Goal: Information Seeking & Learning: Learn about a topic

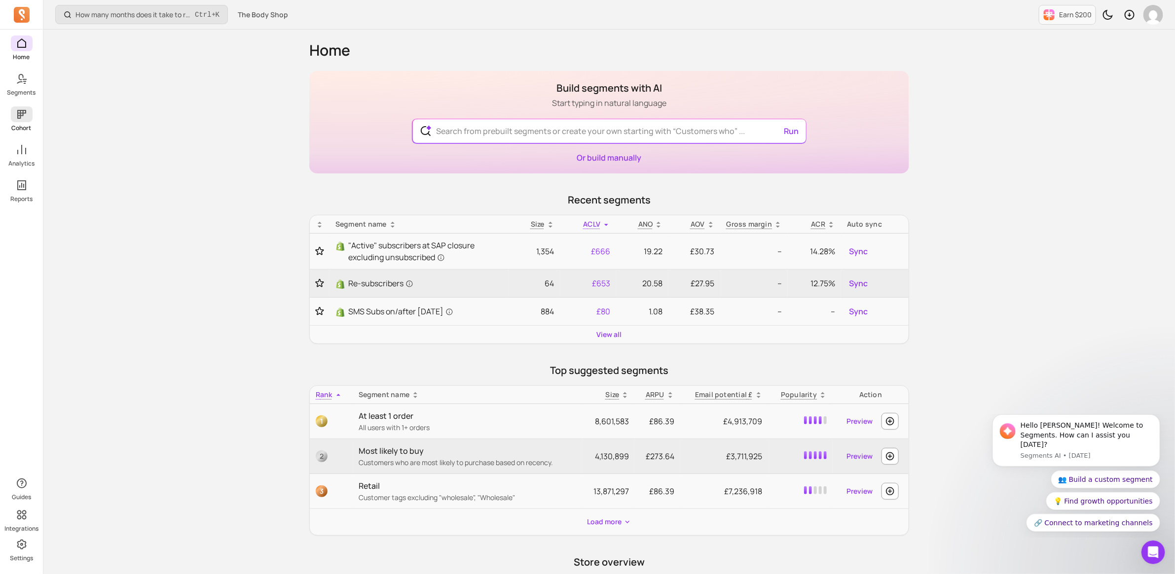
click at [22, 121] on span at bounding box center [22, 115] width 22 height 16
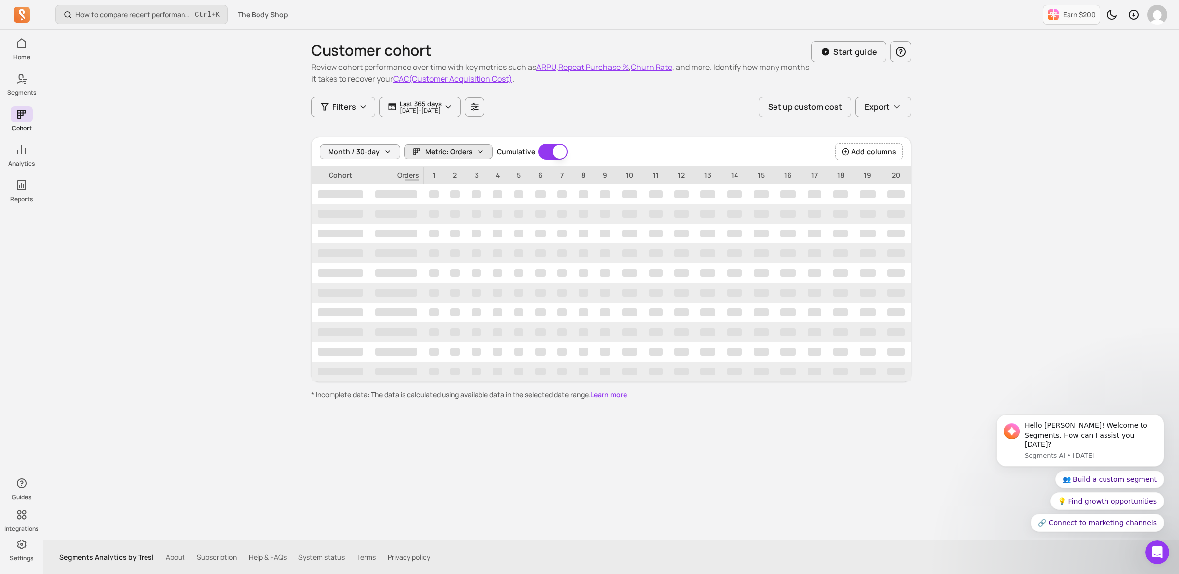
click at [434, 153] on span "Metric: Orders" at bounding box center [448, 152] width 47 height 10
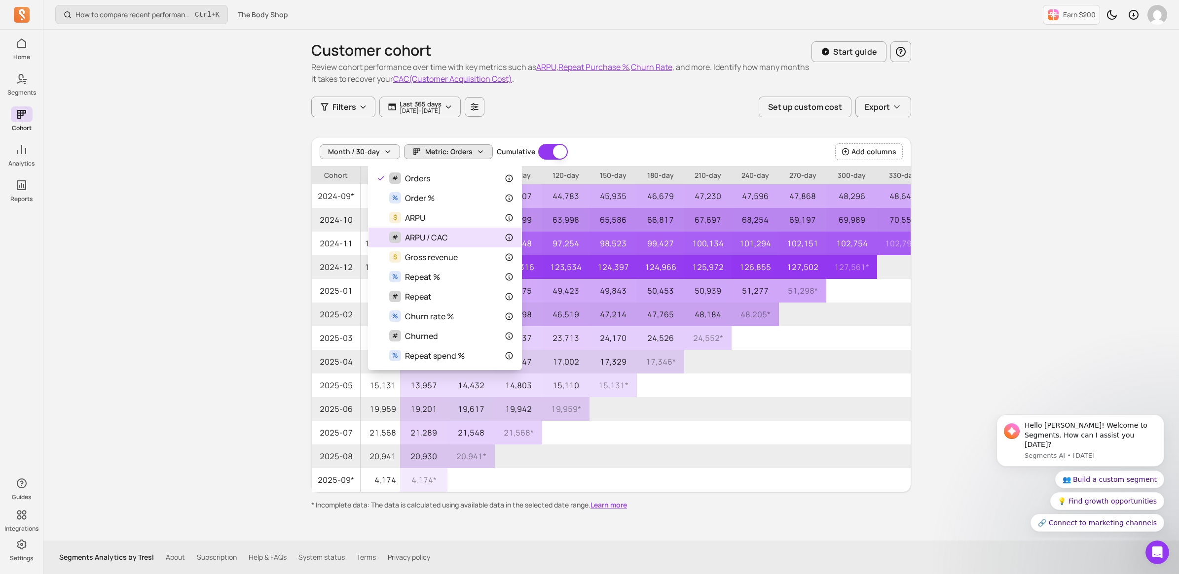
click at [410, 235] on span "ARPU / CAC" at bounding box center [426, 238] width 43 height 12
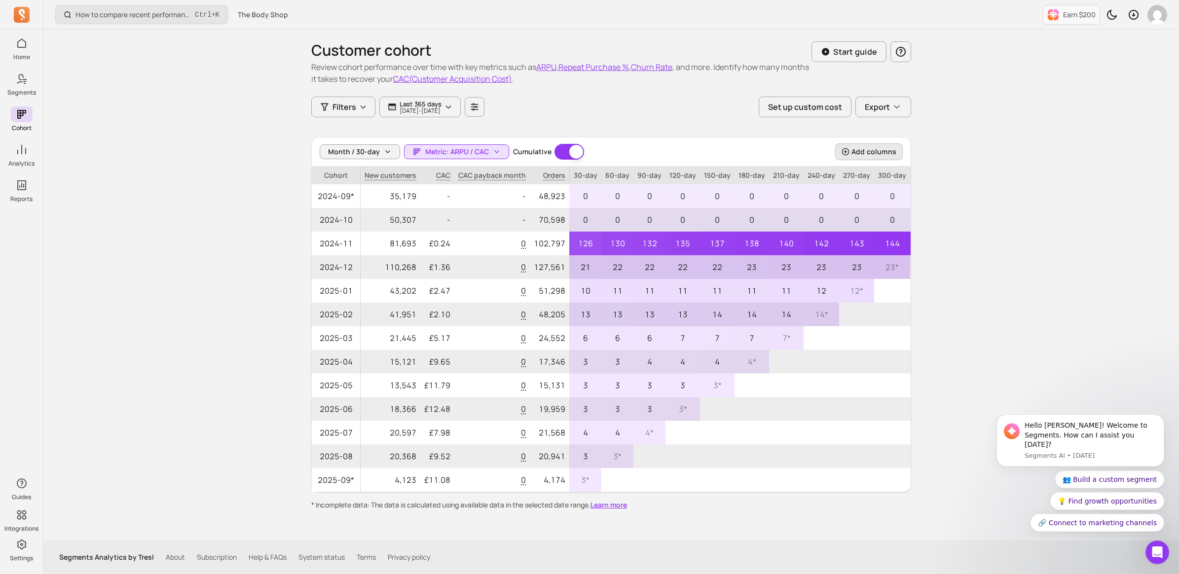
click at [886, 148] on span "Add columns" at bounding box center [873, 152] width 45 height 10
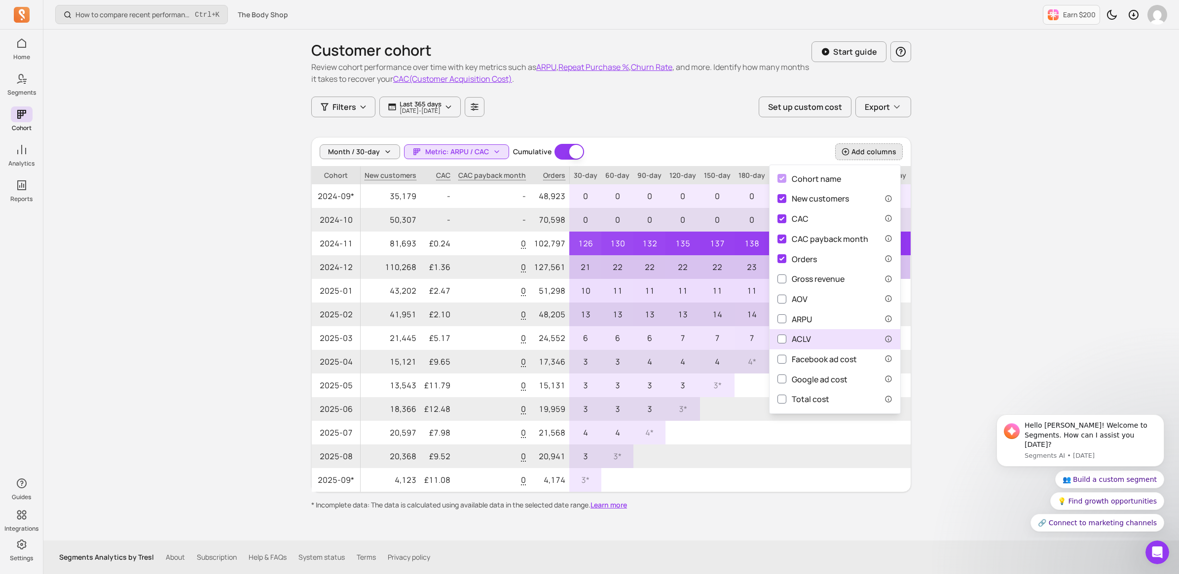
click at [800, 338] on div "ACLV" at bounding box center [794, 339] width 34 height 12
click at [786, 338] on input "ACLV" at bounding box center [781, 339] width 9 height 9
checkbox input "true"
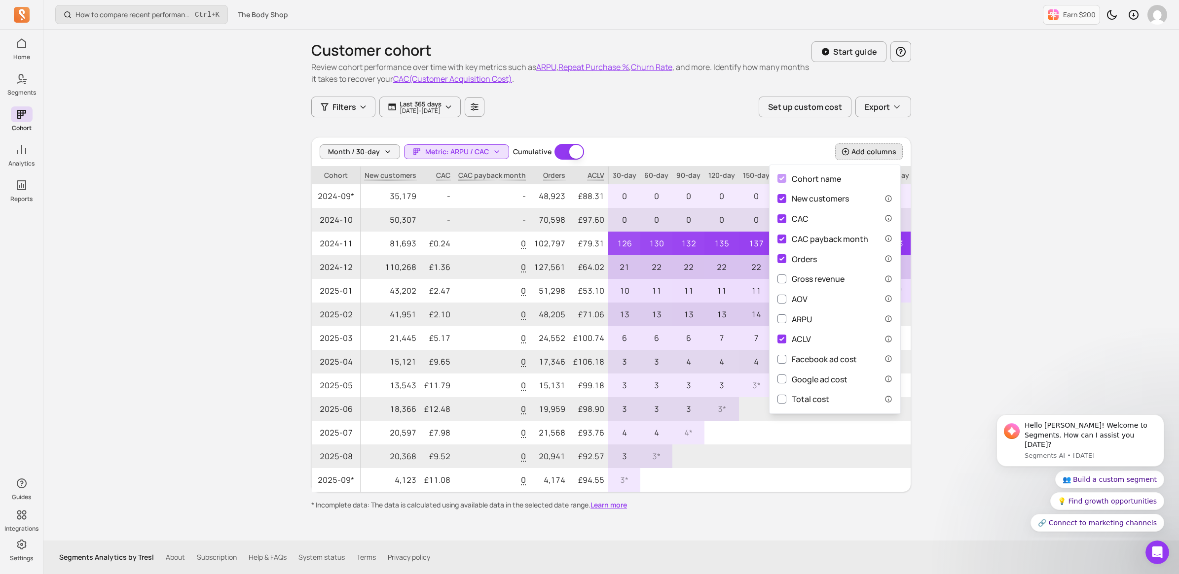
click at [994, 289] on div "How to compare recent performance to last year or last month? Ctrl + K The Body…" at bounding box center [610, 287] width 1135 height 574
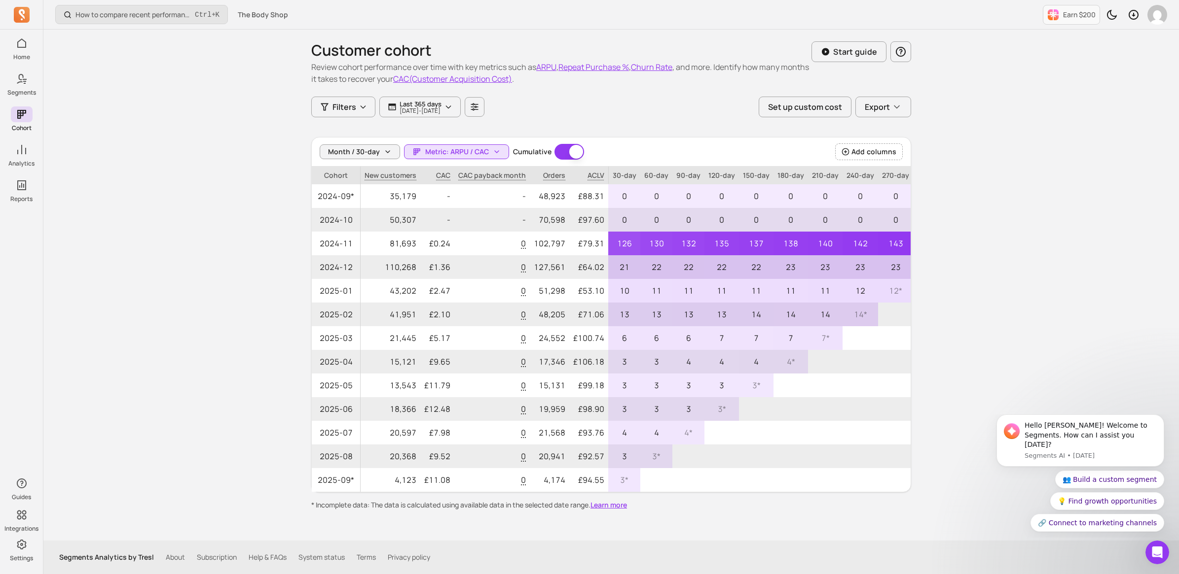
click at [913, 174] on p "300-day" at bounding box center [931, 176] width 36 height 18
click at [913, 177] on p "300-day" at bounding box center [931, 176] width 36 height 18
click at [851, 151] on span "Add columns" at bounding box center [873, 152] width 45 height 10
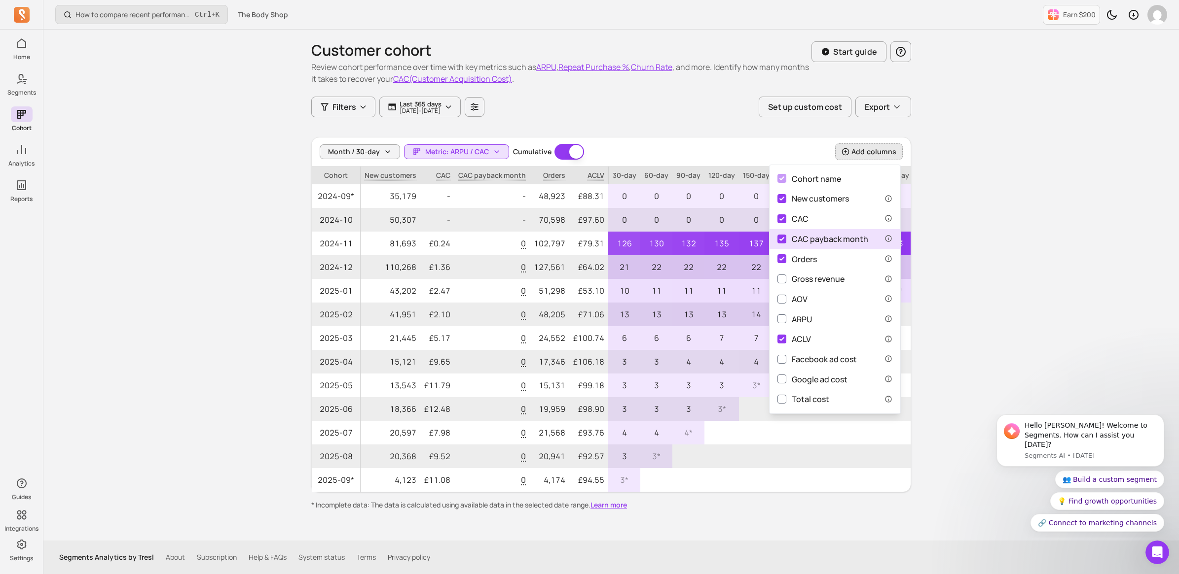
click at [828, 236] on div "CAC payback month" at bounding box center [822, 239] width 91 height 12
click at [786, 236] on input "CAC payback month" at bounding box center [781, 239] width 9 height 9
checkbox input "false"
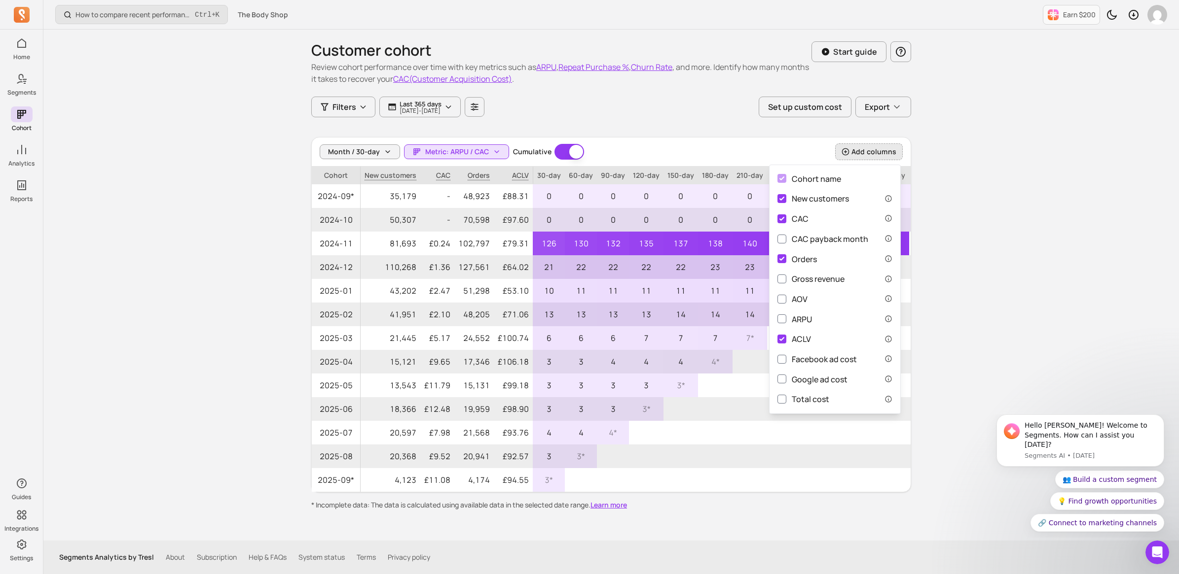
click at [1011, 323] on div "How to compare recent performance to last year or last month? Ctrl + K The Body…" at bounding box center [610, 287] width 1135 height 574
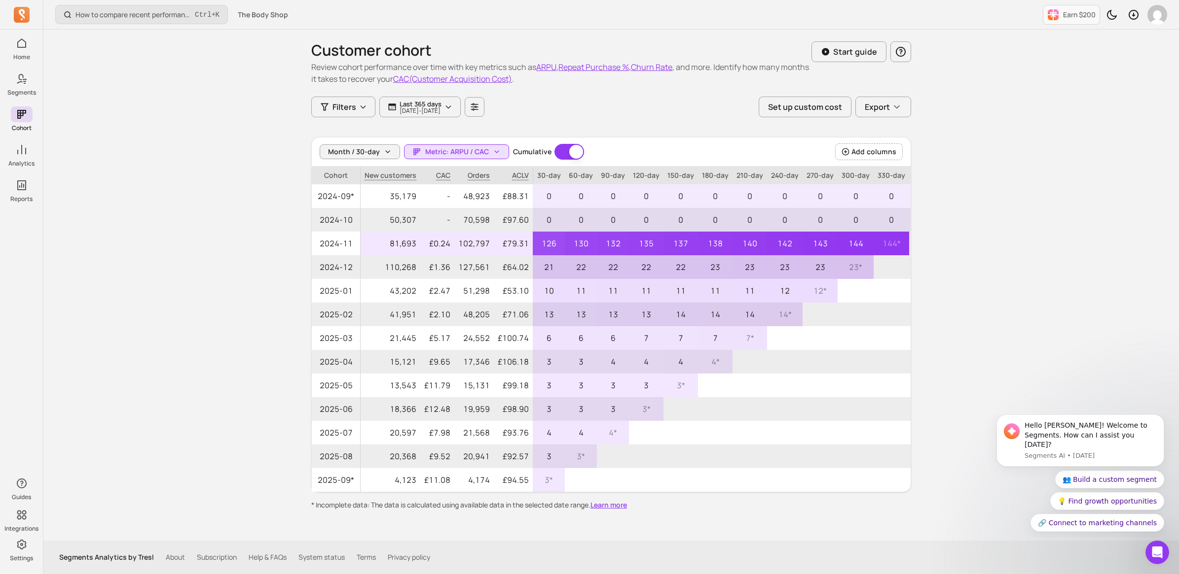
click at [909, 236] on p at bounding box center [927, 244] width 36 height 24
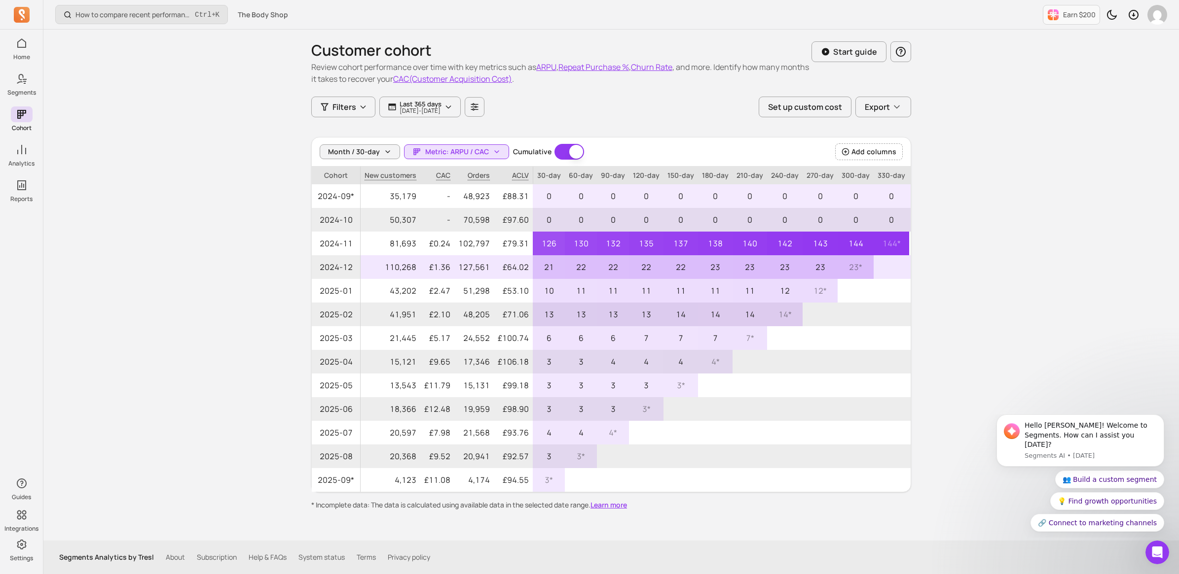
click at [897, 274] on p at bounding box center [891, 267] width 36 height 24
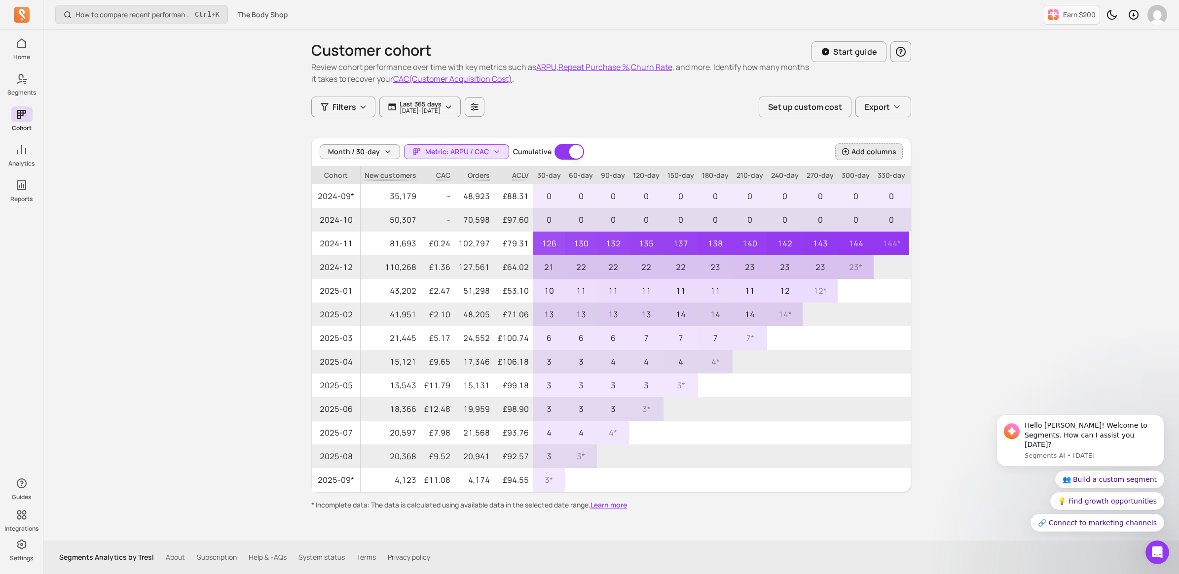
click at [884, 148] on span "Add columns" at bounding box center [873, 152] width 45 height 10
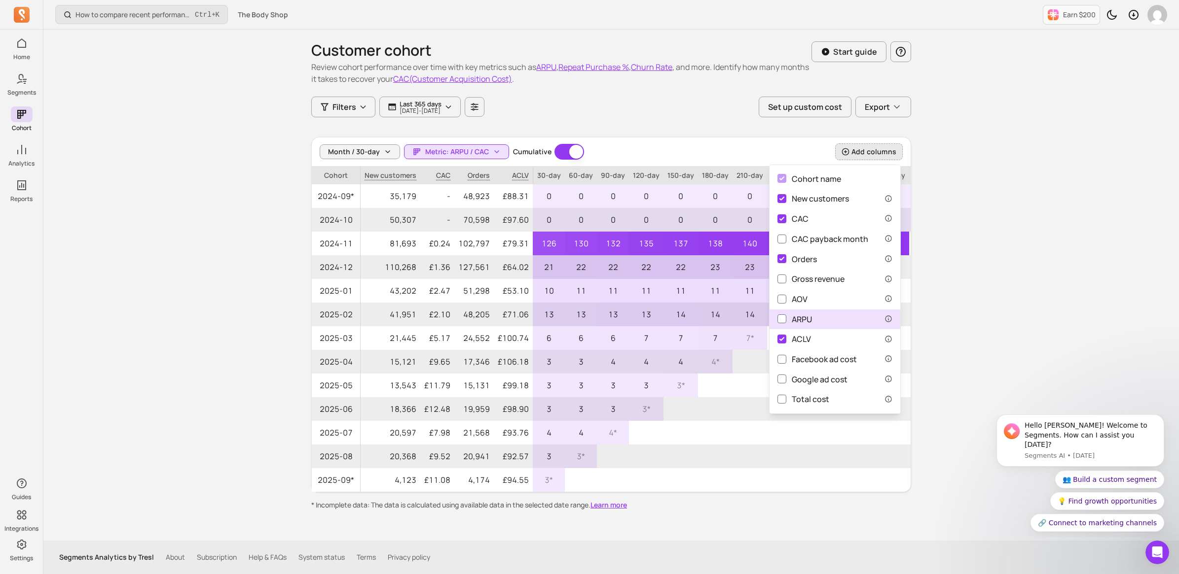
click at [820, 316] on label "ARPU" at bounding box center [834, 320] width 131 height 20
click at [786, 316] on input "ARPU" at bounding box center [781, 319] width 9 height 9
checkbox input "true"
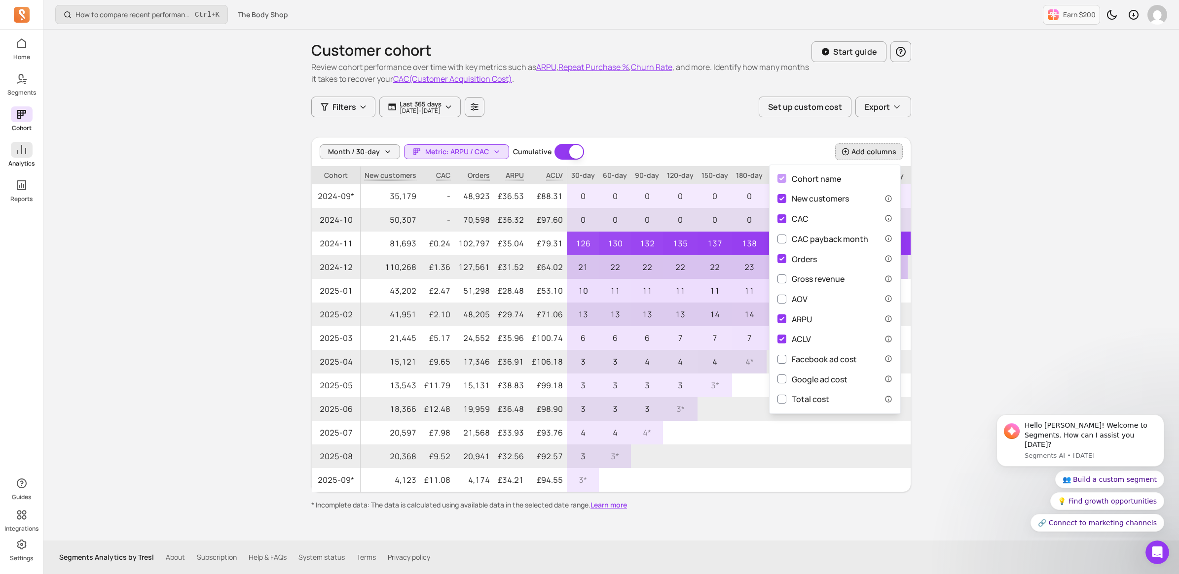
click at [13, 151] on span at bounding box center [22, 150] width 22 height 16
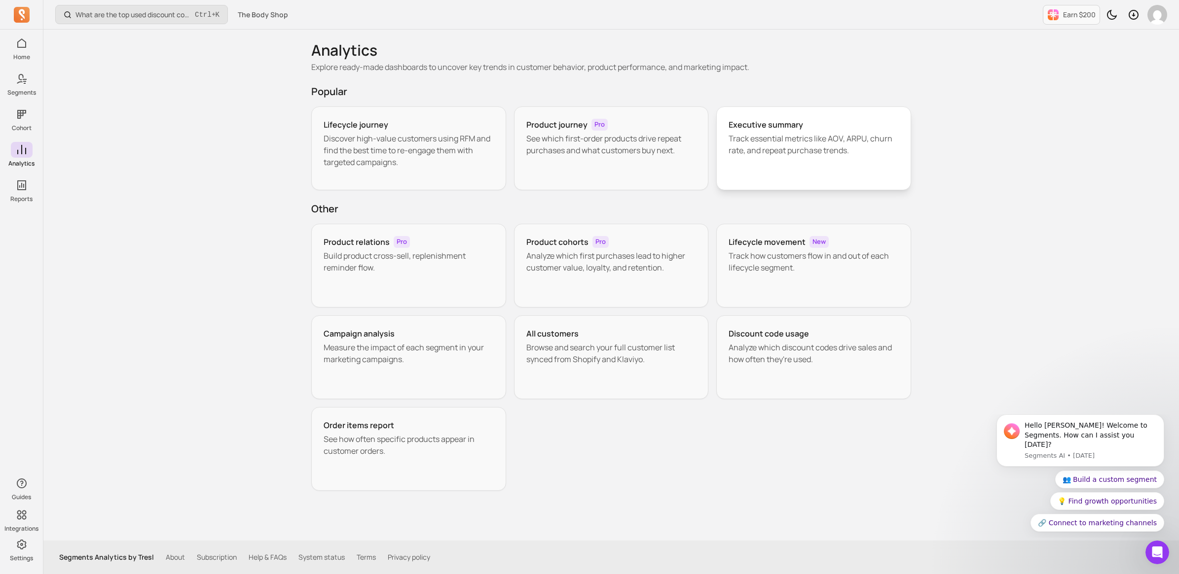
click at [825, 149] on p "Track essential metrics like AOV, ARPU, churn rate, and repeat purchase trends." at bounding box center [813, 145] width 170 height 24
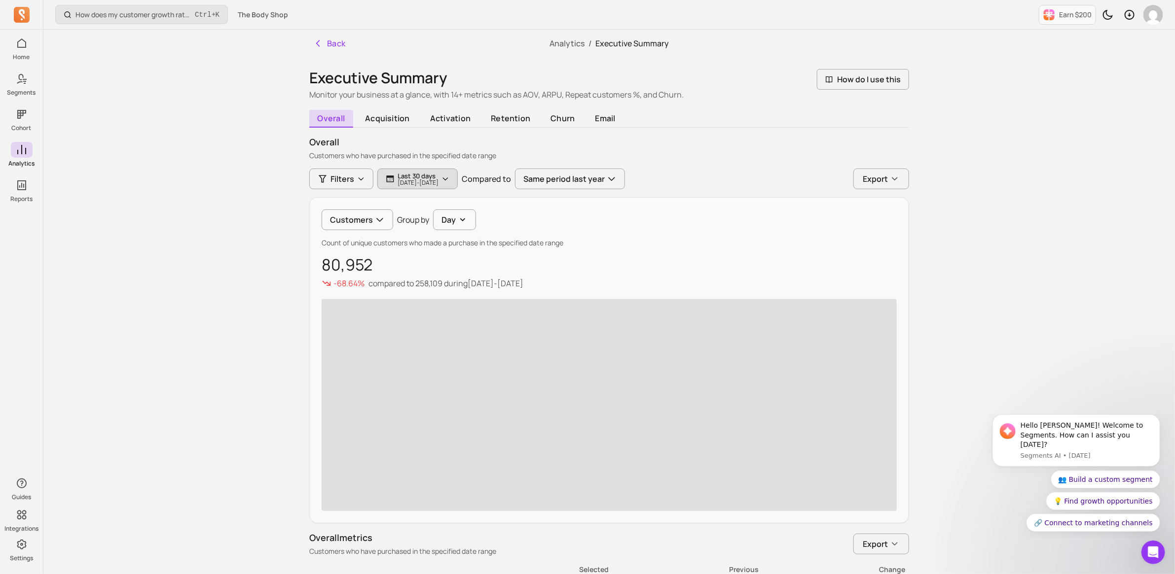
click at [438, 186] on p "[DATE] - [DATE]" at bounding box center [417, 183] width 41 height 6
click at [449, 179] on icon "button" at bounding box center [445, 179] width 8 height 8
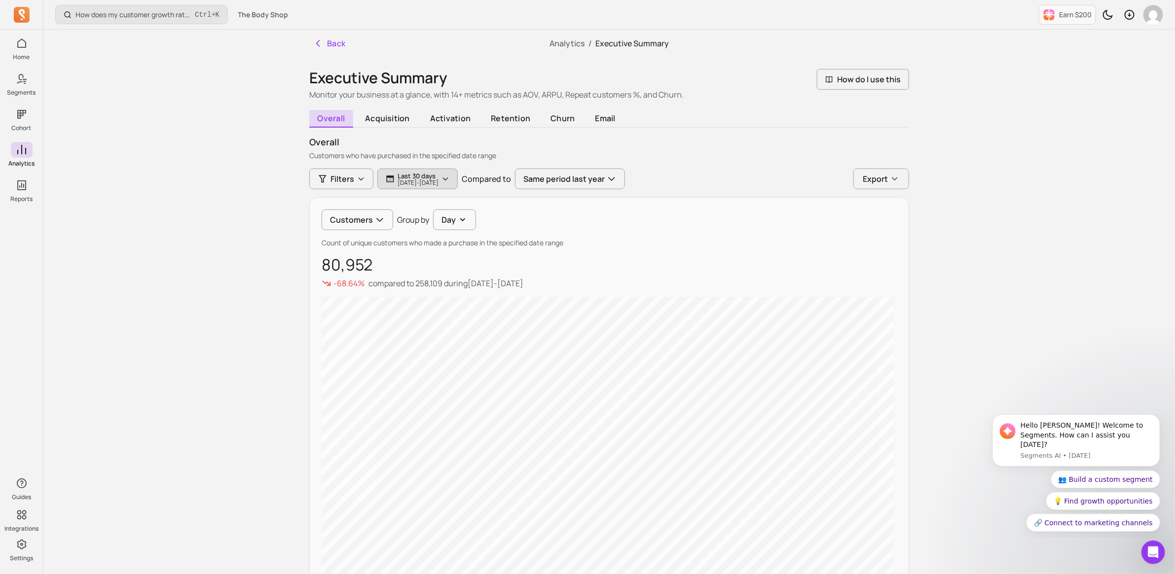
click at [449, 175] on icon "button" at bounding box center [445, 179] width 8 height 8
click at [496, 206] on button "last 30 days" at bounding box center [448, 208] width 131 height 20
click at [431, 300] on span "last week" at bounding box center [429, 302] width 44 height 10
type input "[DATE]"
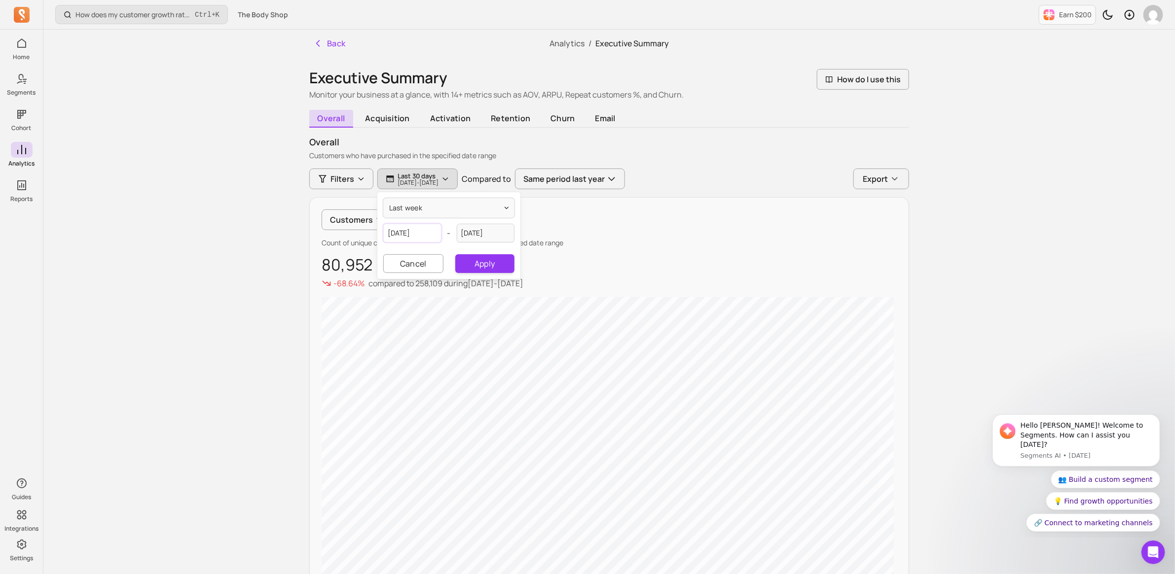
click at [425, 235] on input "[DATE]" at bounding box center [412, 233] width 58 height 19
select select "2025"
select select "August"
select select "2025"
select select "September"
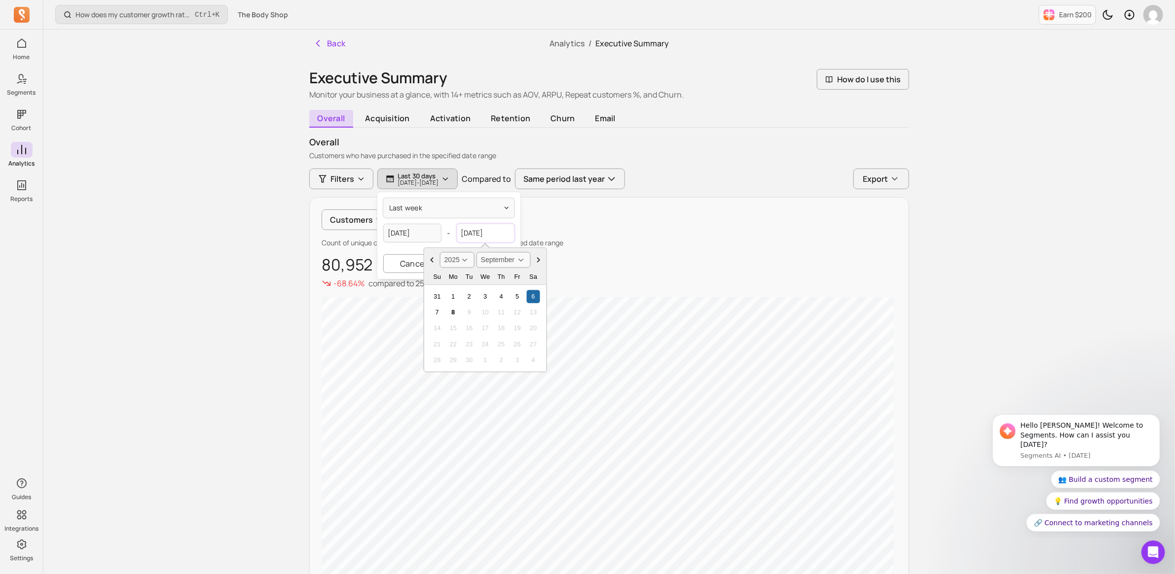
click at [494, 232] on input "[DATE]" at bounding box center [486, 233] width 58 height 19
click at [708, 250] on div "Customers Group by Day Count of unique customers who made a purchase in the spe…" at bounding box center [609, 396] width 600 height 398
click at [438, 185] on p "[DATE] - [DATE]" at bounding box center [417, 183] width 41 height 6
click at [423, 196] on div "last week [DATE] - [DATE] Cancel Apply" at bounding box center [448, 235] width 143 height 87
click at [422, 199] on button "last week" at bounding box center [448, 208] width 131 height 20
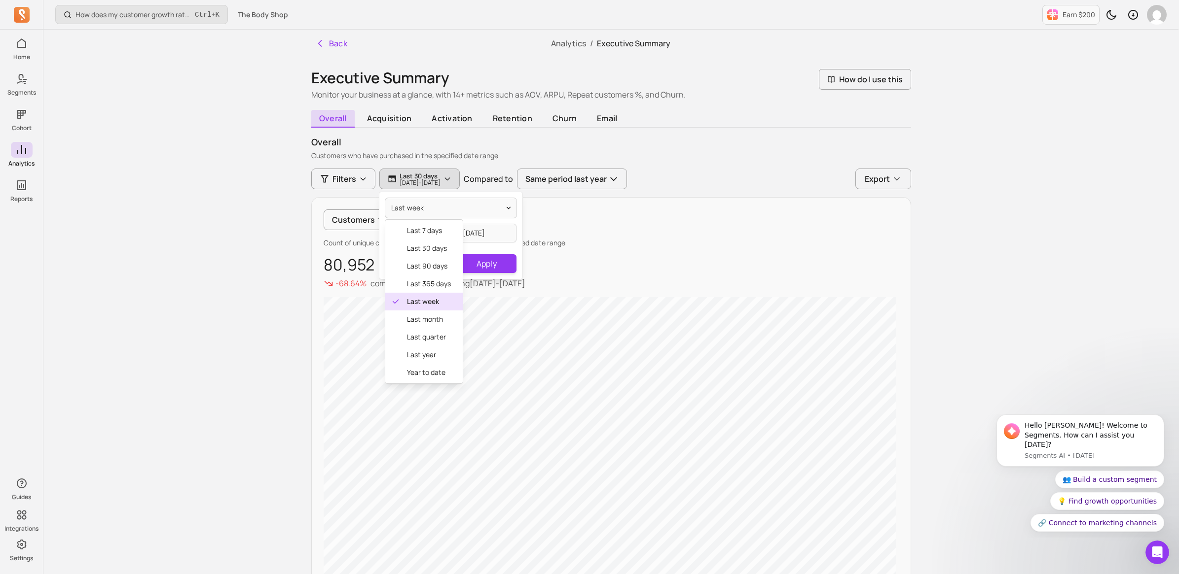
click at [431, 302] on span "last week" at bounding box center [429, 302] width 44 height 10
click at [494, 263] on button "Apply" at bounding box center [484, 263] width 59 height 19
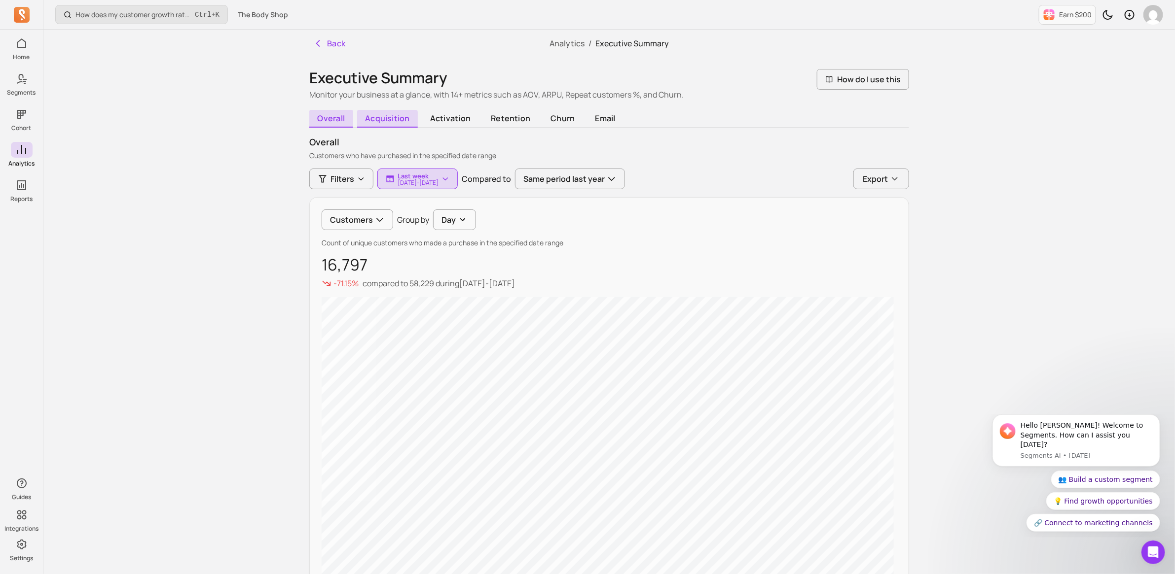
click at [401, 112] on span "acquisition" at bounding box center [387, 119] width 61 height 18
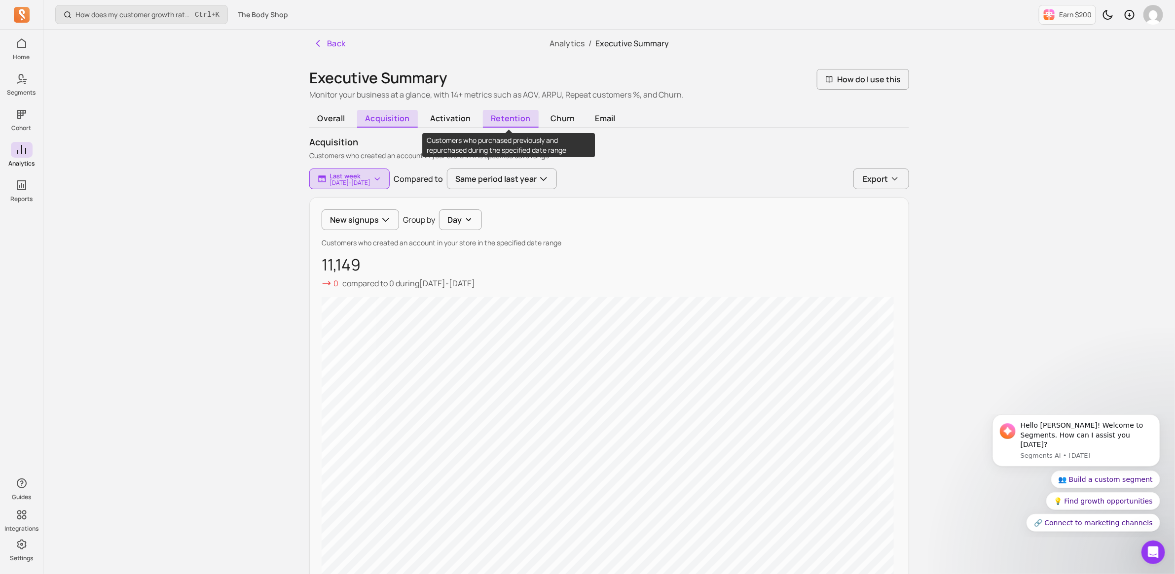
click at [499, 123] on span "retention" at bounding box center [511, 119] width 56 height 18
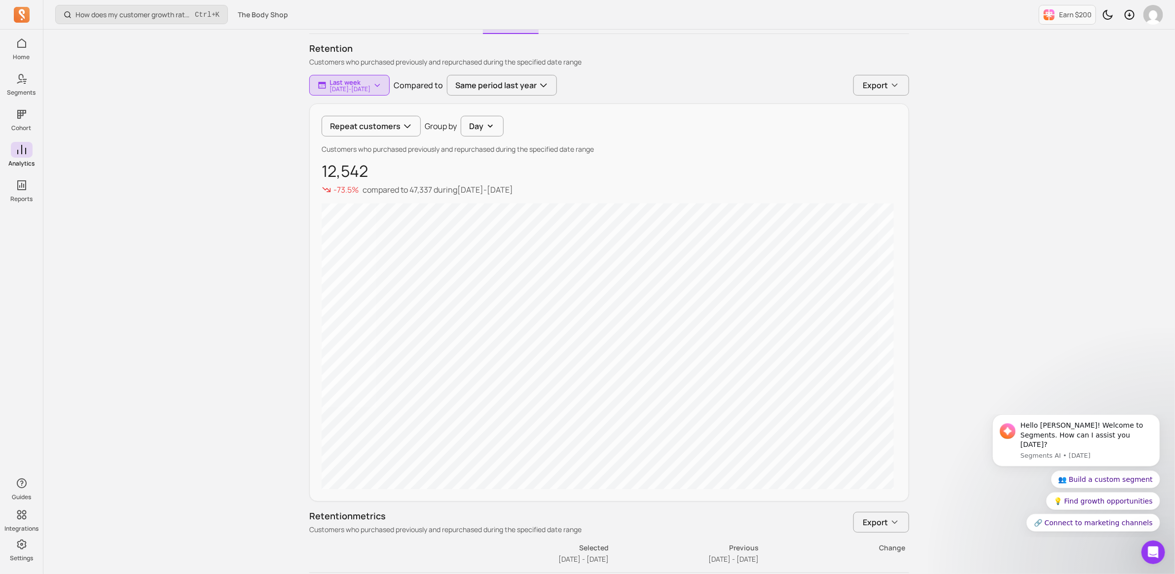
scroll to position [123, 0]
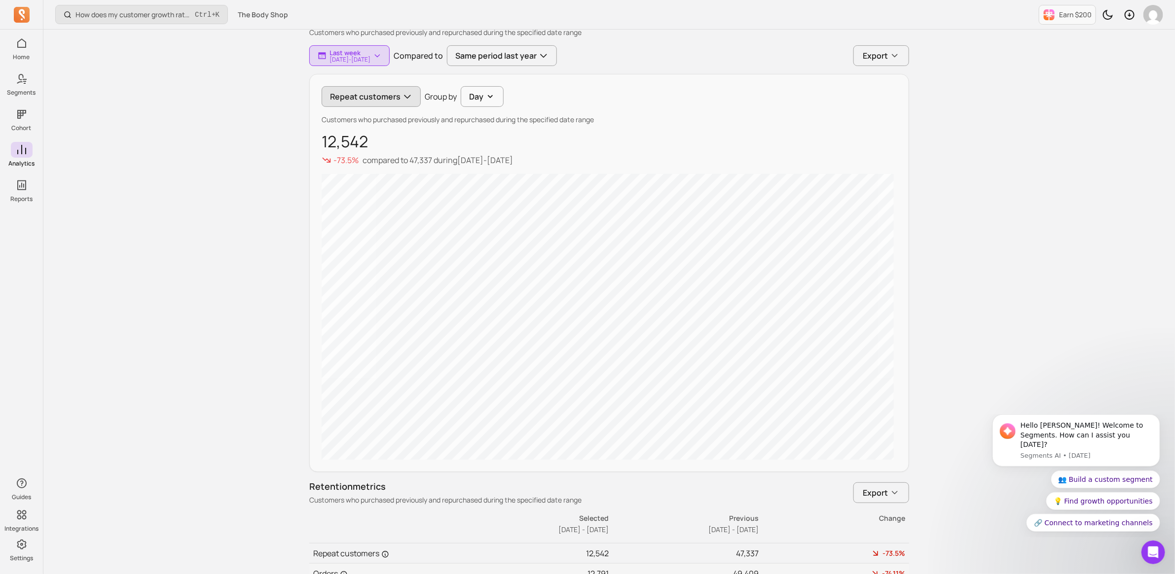
click at [383, 95] on button "Repeat customers" at bounding box center [371, 96] width 99 height 21
click at [383, 95] on button "Repeat customers" at bounding box center [372, 96] width 99 height 21
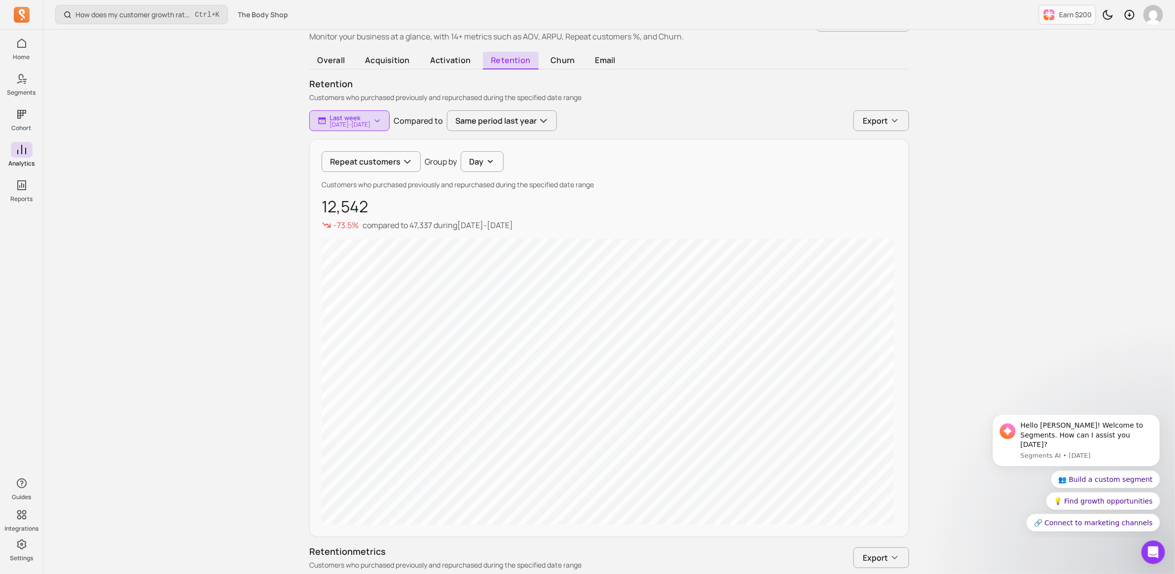
scroll to position [55, 0]
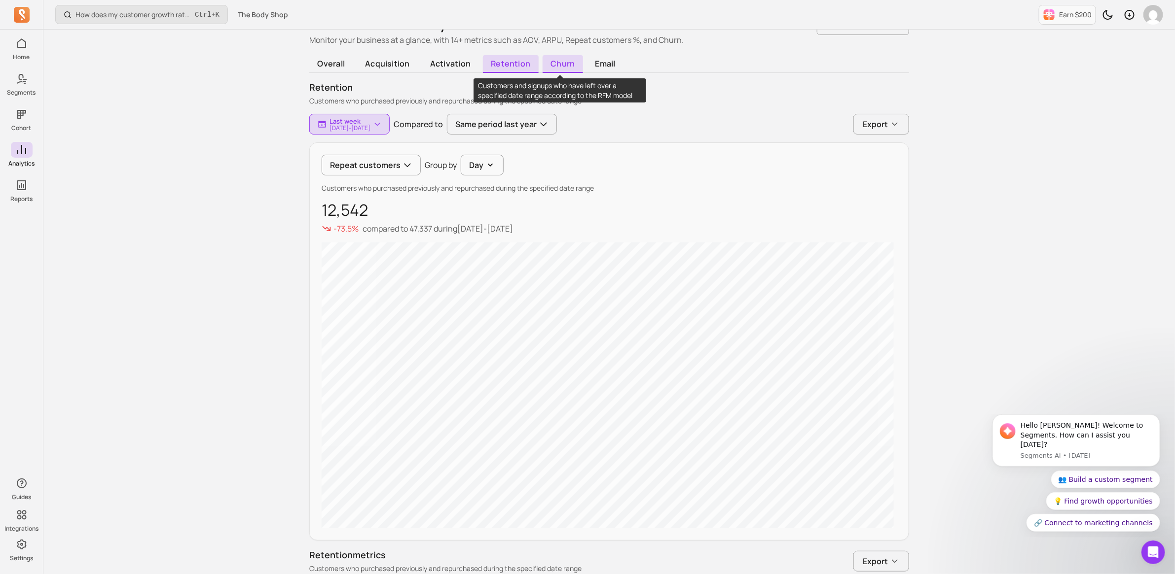
click at [572, 61] on span "churn" at bounding box center [562, 64] width 40 height 18
